Goal: Check status: Check status

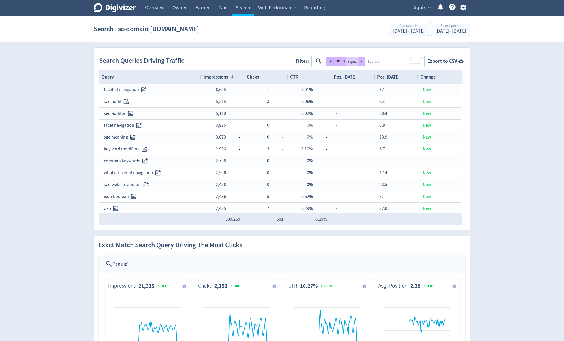
click at [410, 9] on span "Squiz" at bounding box center [420, 7] width 12 height 9
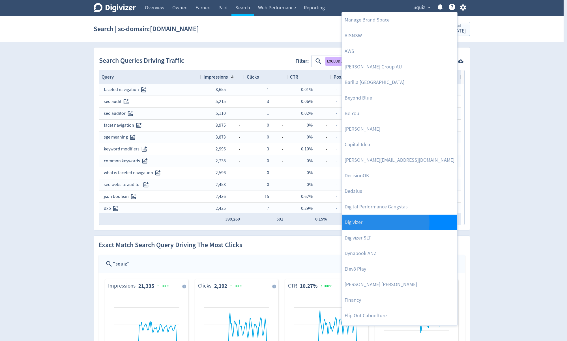
click at [375, 222] on link "Digivizer" at bounding box center [399, 223] width 115 height 16
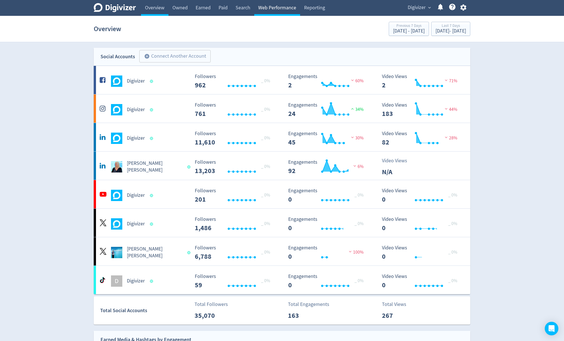
click at [276, 7] on link "Web Performance" at bounding box center [277, 8] width 46 height 16
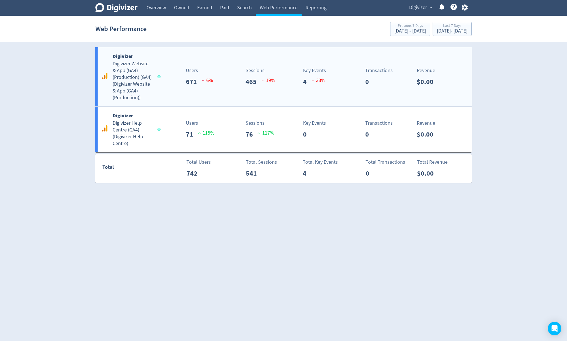
click at [135, 78] on h5 "Digivizer Website & App (GA4) (Production) (GA4) ( Digivizer Website & App (GA4…" at bounding box center [133, 81] width 40 height 41
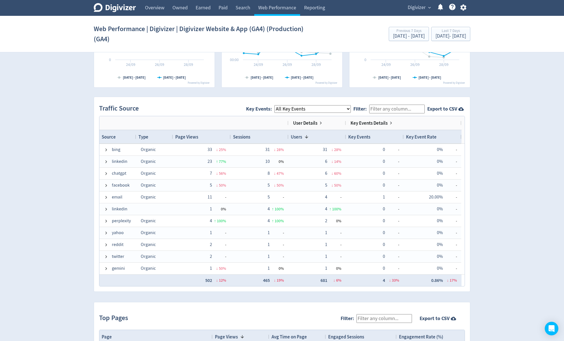
scroll to position [266, 0]
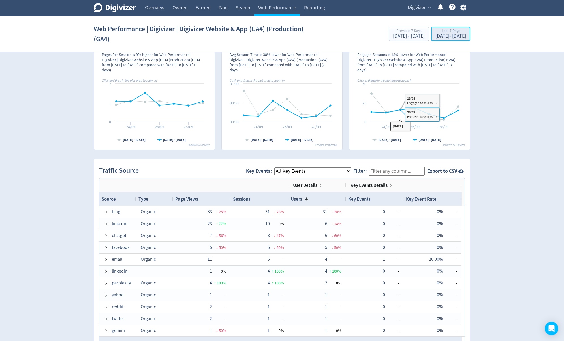
click at [410, 33] on div "Last 7 Days" at bounding box center [450, 31] width 31 height 5
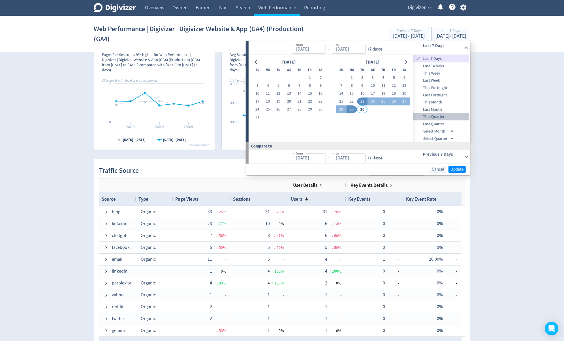
click at [410, 115] on span "This Quarter" at bounding box center [441, 117] width 56 height 6
type input "[DATE]"
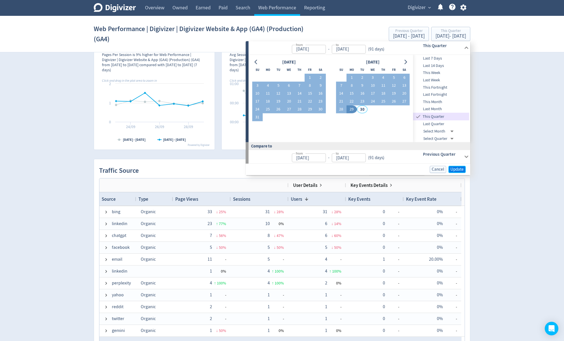
click at [410, 168] on span "Update" at bounding box center [456, 170] width 13 height 4
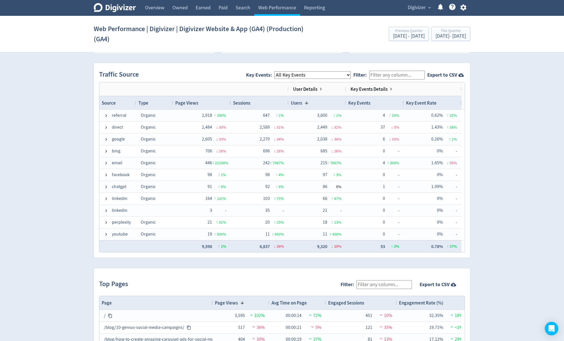
scroll to position [340, 0]
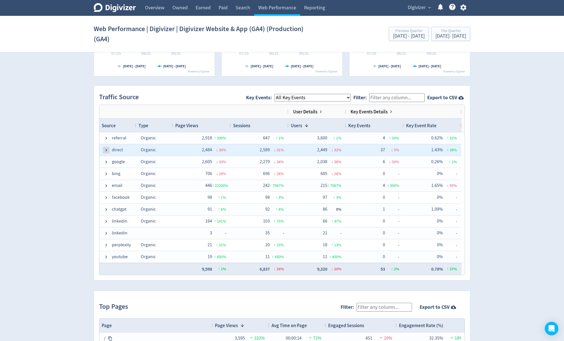
click at [106, 150] on span at bounding box center [106, 150] width 5 height 5
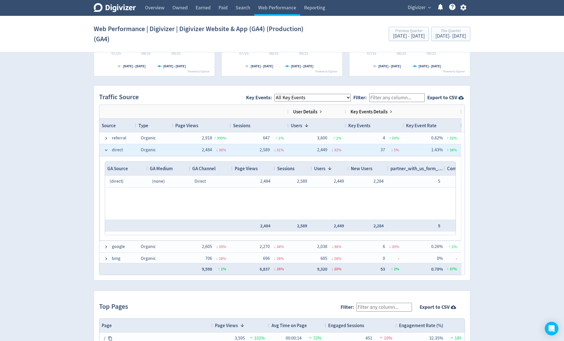
click at [106, 150] on span at bounding box center [106, 150] width 5 height 5
